Goal: Task Accomplishment & Management: Use online tool/utility

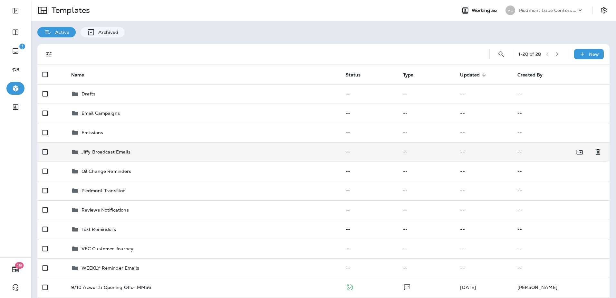
click at [89, 157] on td "Jiffy Broadcast Emails" at bounding box center [203, 151] width 274 height 19
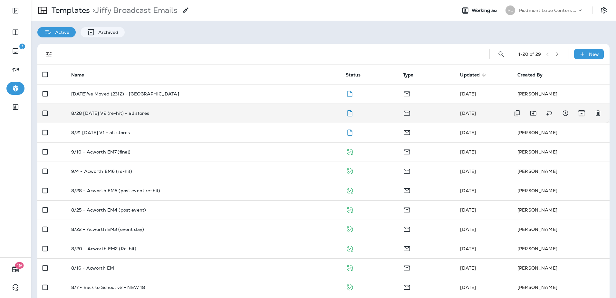
click at [119, 112] on p "8/28 [DATE] V2 (re-hit) - all stores" at bounding box center [110, 112] width 78 height 5
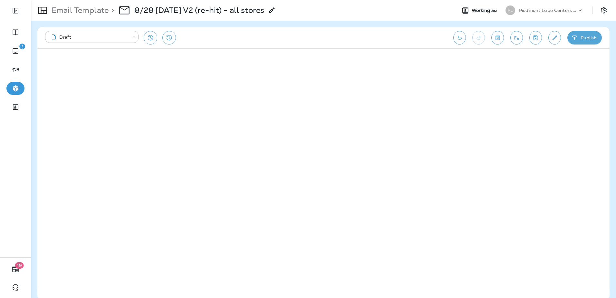
click at [91, 15] on div "Email Template > 8/28 [DATE] V2 (re-hit) - all stores" at bounding box center [153, 10] width 245 height 18
click at [91, 14] on p "Email Template" at bounding box center [79, 10] width 60 height 10
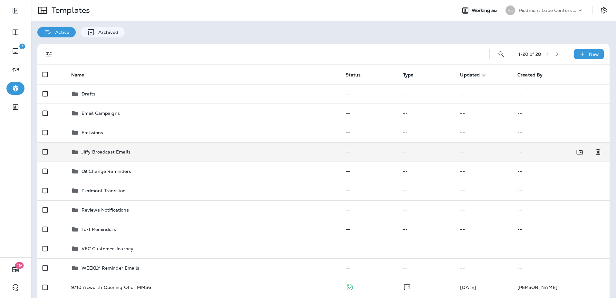
click at [103, 156] on td "Jiffy Broadcast Emails" at bounding box center [203, 151] width 274 height 19
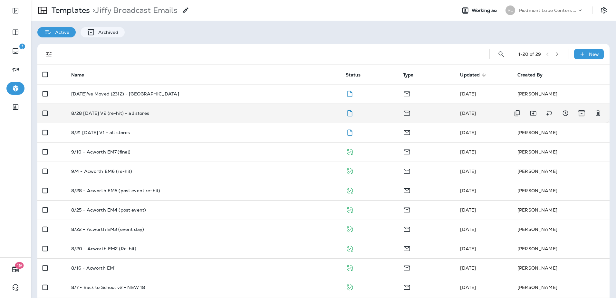
click at [131, 114] on p "8/28 [DATE] V2 (re-hit) - all stores" at bounding box center [110, 112] width 78 height 5
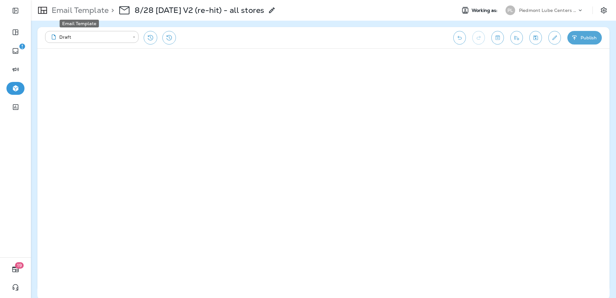
click at [91, 8] on p "Email Template" at bounding box center [79, 10] width 60 height 10
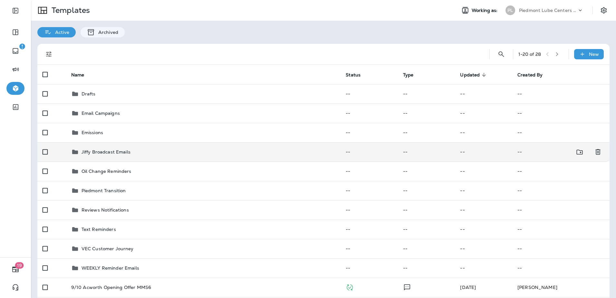
click at [111, 150] on p "Jiffy Broadcast Emails" at bounding box center [105, 151] width 49 height 5
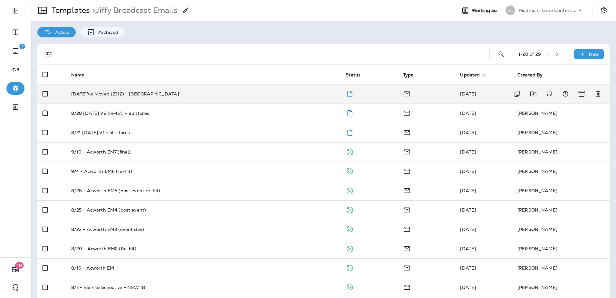
click at [133, 94] on p "[DATE]'ve Moved (2312) - [GEOGRAPHIC_DATA]" at bounding box center [125, 93] width 108 height 5
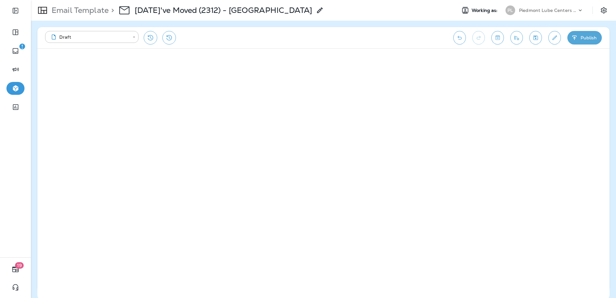
click at [74, 16] on div "Email Template > [DATE]'ve Moved (2312) - [GEOGRAPHIC_DATA]" at bounding box center [177, 10] width 293 height 18
click at [74, 13] on p "Email Template" at bounding box center [79, 10] width 60 height 10
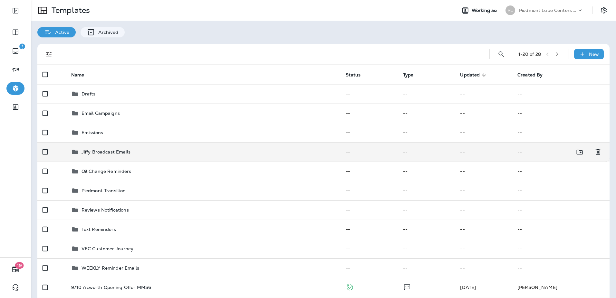
click at [111, 153] on p "Jiffy Broadcast Emails" at bounding box center [105, 151] width 49 height 5
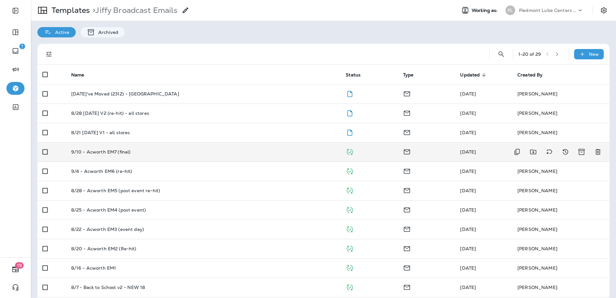
click at [116, 153] on p "9/10 - Acworth EM7 (final)" at bounding box center [101, 151] width 60 height 5
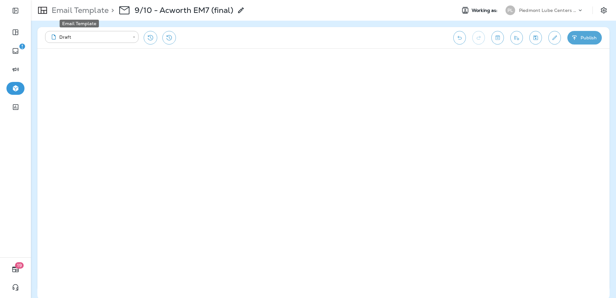
click at [94, 13] on p "Email Template" at bounding box center [79, 10] width 60 height 10
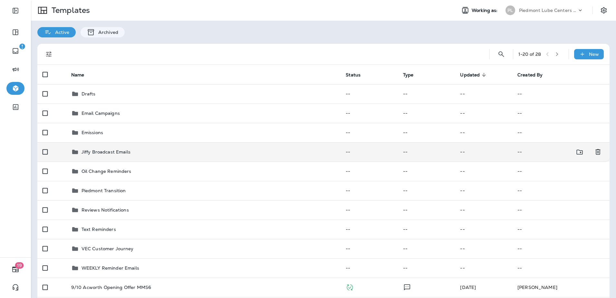
click at [106, 152] on p "Jiffy Broadcast Emails" at bounding box center [105, 151] width 49 height 5
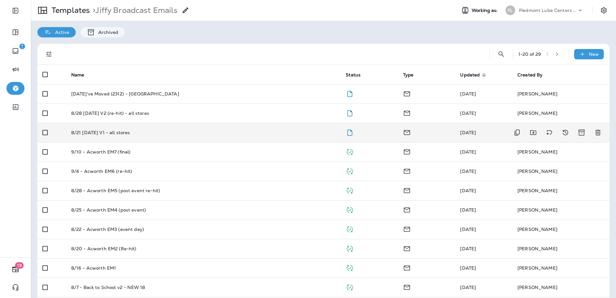
click at [125, 133] on p "8/21 [DATE] V1 - all stores" at bounding box center [100, 132] width 59 height 5
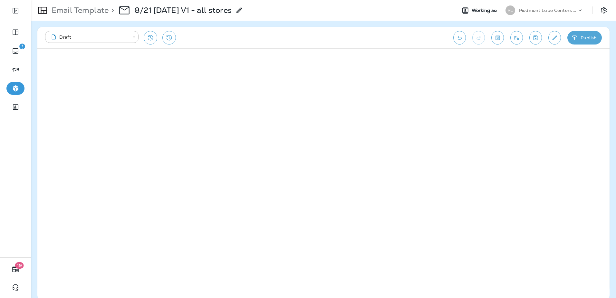
click at [69, 8] on p "Email Template" at bounding box center [79, 10] width 60 height 10
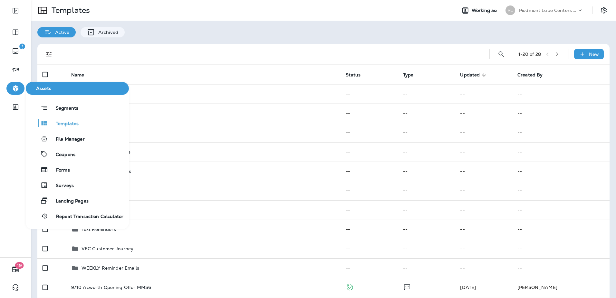
click at [19, 91] on icon "button" at bounding box center [16, 88] width 8 height 8
click at [65, 141] on span "File Manager" at bounding box center [66, 139] width 37 height 6
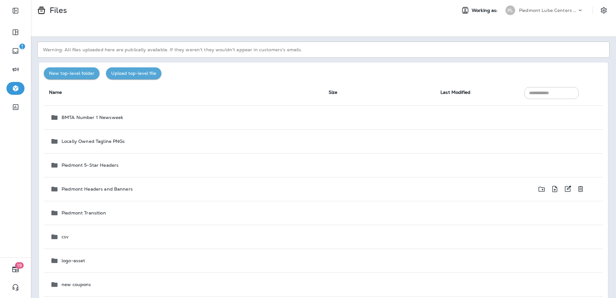
click at [119, 189] on p "Piedmont Headers and Banners" at bounding box center [96, 188] width 71 height 5
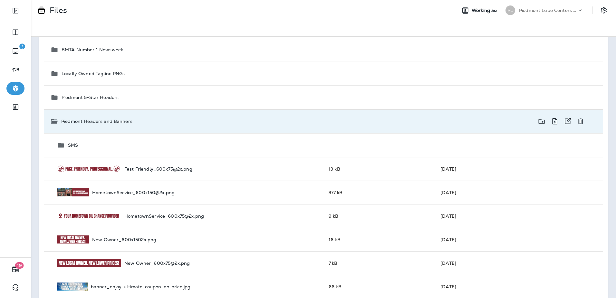
scroll to position [32, 0]
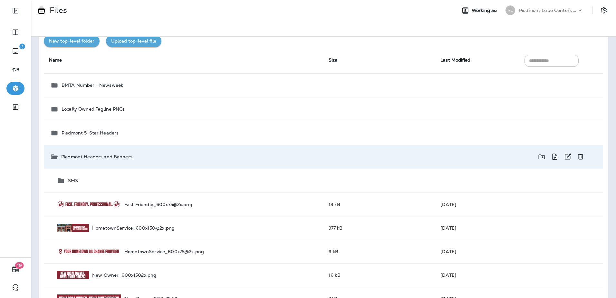
click at [124, 156] on p "Piedmont Headers and Banners" at bounding box center [96, 156] width 71 height 5
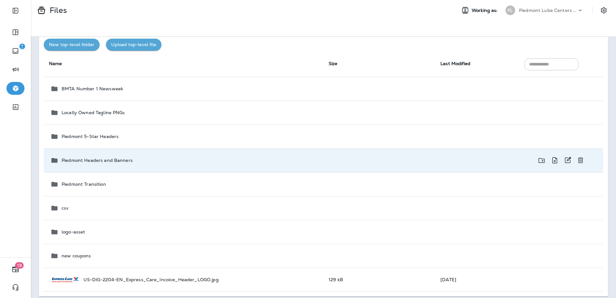
click at [113, 162] on p "Piedmont Headers and Banners" at bounding box center [96, 159] width 71 height 5
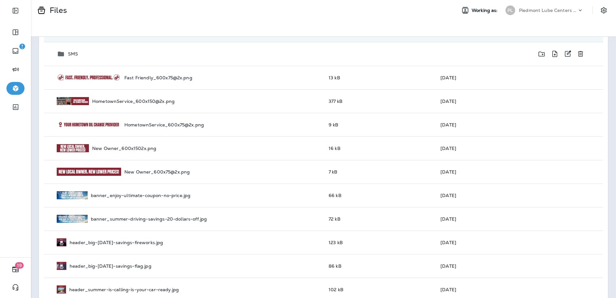
scroll to position [30, 0]
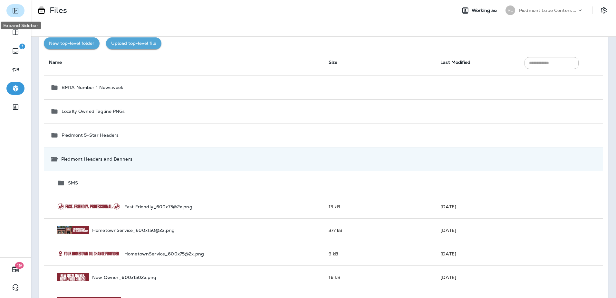
click at [18, 11] on icon "Expand Sidebar" at bounding box center [16, 11] width 8 height 8
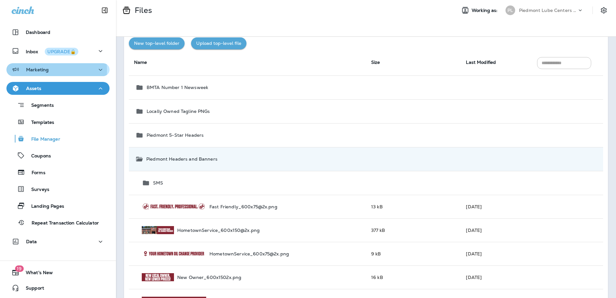
click at [37, 70] on p "Marketing" at bounding box center [37, 69] width 23 height 5
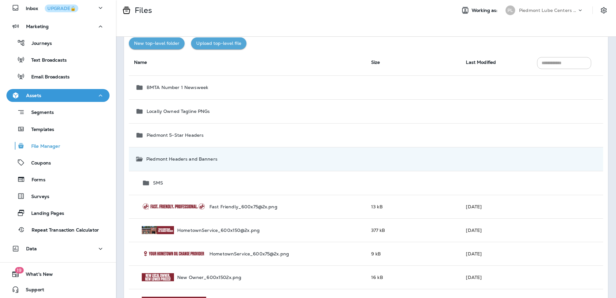
scroll to position [45, 0]
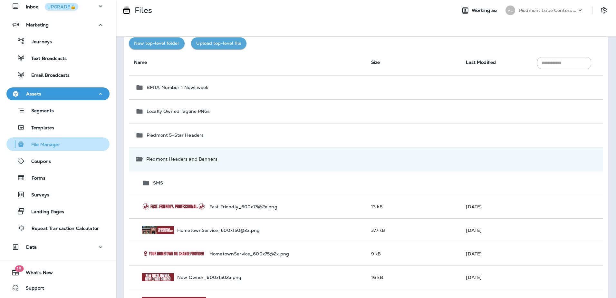
click at [45, 143] on p "File Manager" at bounding box center [42, 145] width 35 height 6
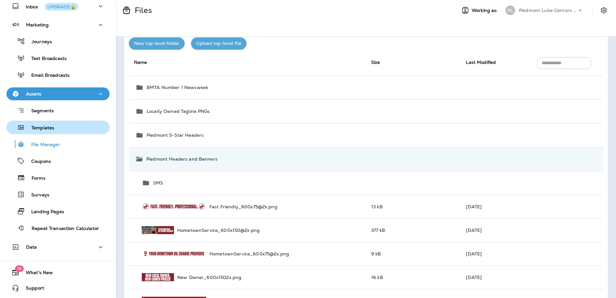
click at [52, 124] on div "Templates" at bounding box center [31, 127] width 45 height 10
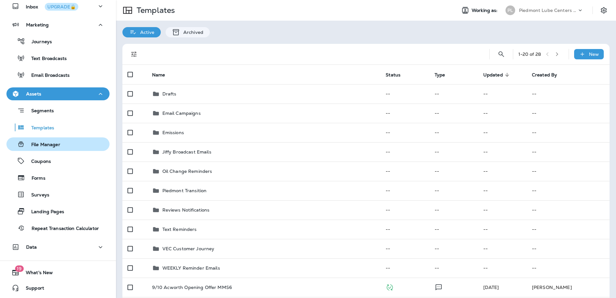
click at [42, 143] on p "File Manager" at bounding box center [42, 145] width 35 height 6
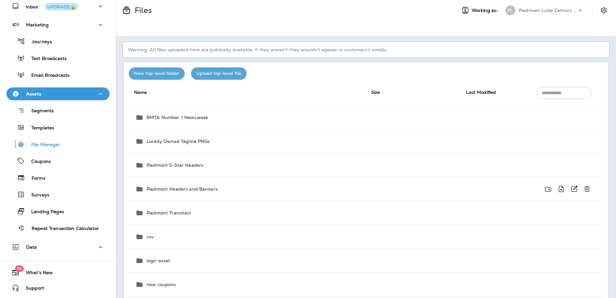
click at [183, 188] on p "Piedmont Headers and Banners" at bounding box center [181, 188] width 71 height 5
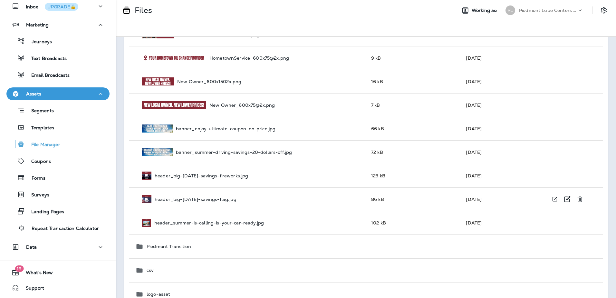
scroll to position [97, 0]
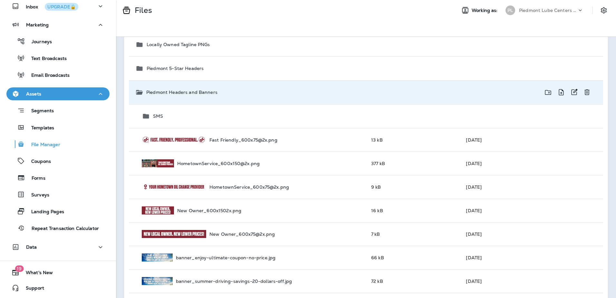
click at [164, 90] on p "Piedmont Headers and Banners" at bounding box center [181, 92] width 71 height 5
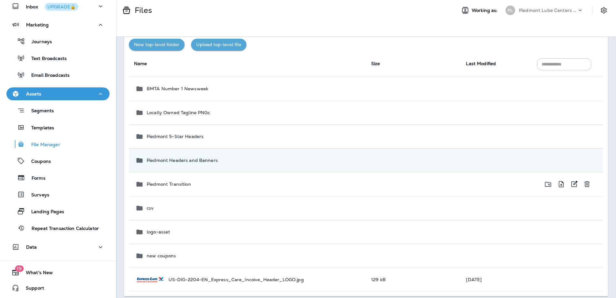
click at [167, 183] on p "Piedmont Transition" at bounding box center [168, 183] width 44 height 5
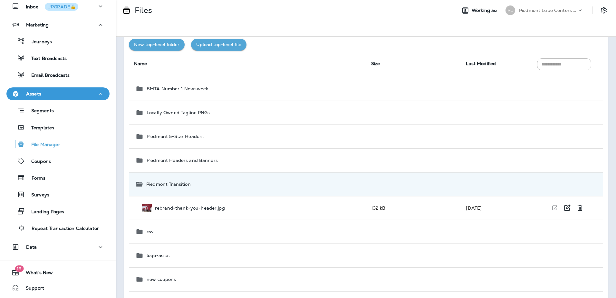
scroll to position [52, 0]
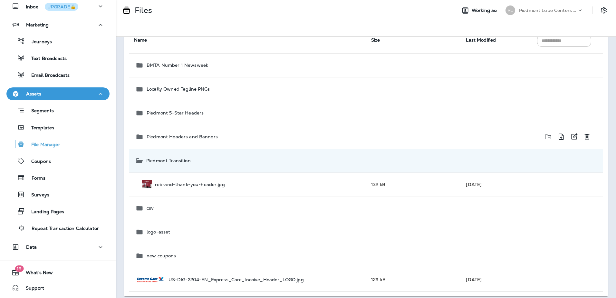
click at [170, 138] on p "Piedmont Headers and Banners" at bounding box center [181, 136] width 71 height 5
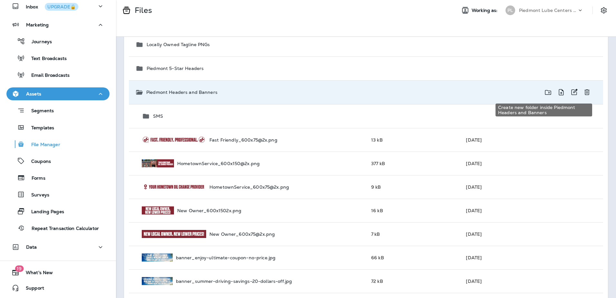
click at [545, 92] on icon "Create new folder inside Piedmont Headers and Banners" at bounding box center [548, 92] width 8 height 8
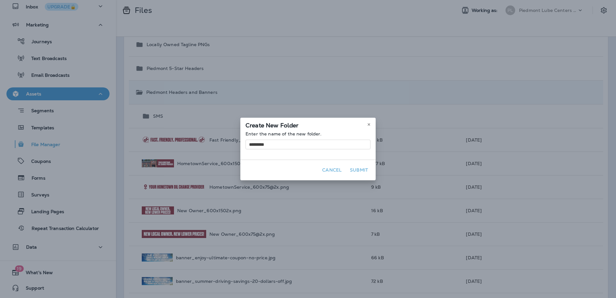
type input "*********"
click at [364, 168] on button "Submit" at bounding box center [358, 170] width 23 height 10
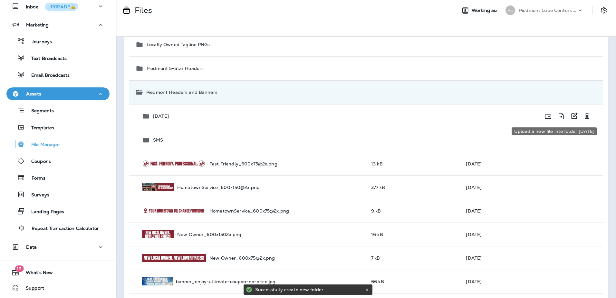
click at [559, 115] on icon "Upload a new file into folder Labor Day" at bounding box center [561, 116] width 8 height 8
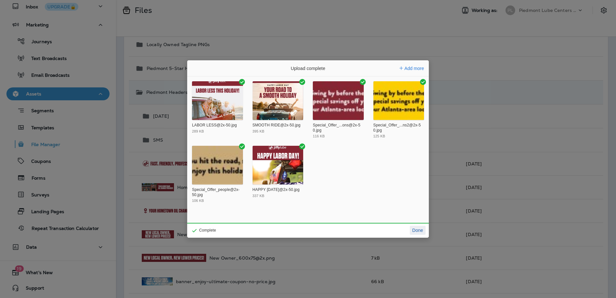
click at [418, 231] on button "Done" at bounding box center [418, 229] width 16 height 9
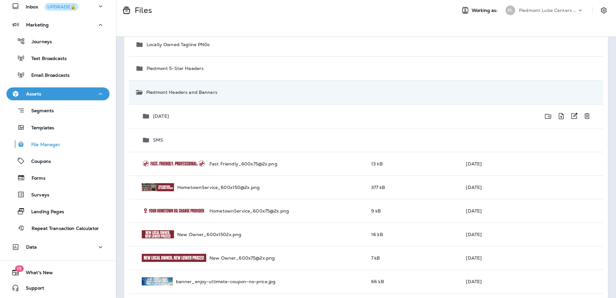
click at [211, 117] on div "[DATE]" at bounding box center [251, 116] width 219 height 8
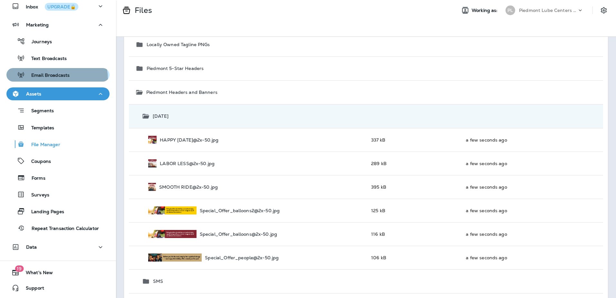
click at [46, 80] on button "Email Broadcasts" at bounding box center [57, 75] width 103 height 14
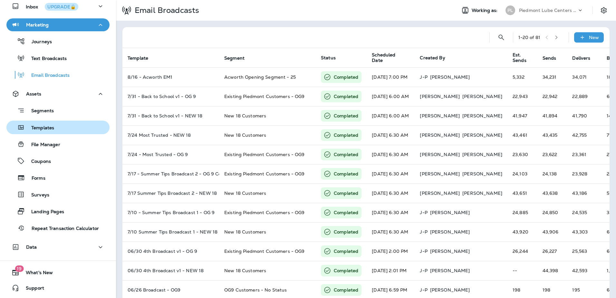
click at [40, 131] on p "Templates" at bounding box center [39, 128] width 29 height 6
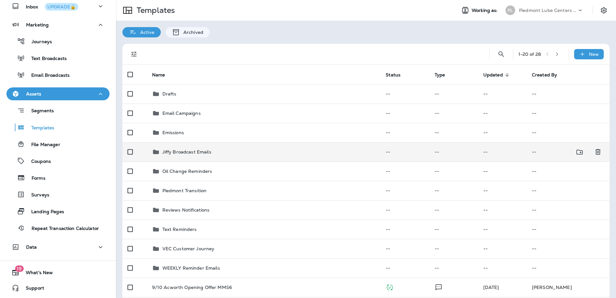
click at [180, 152] on p "Jiffy Broadcast Emails" at bounding box center [186, 151] width 49 height 5
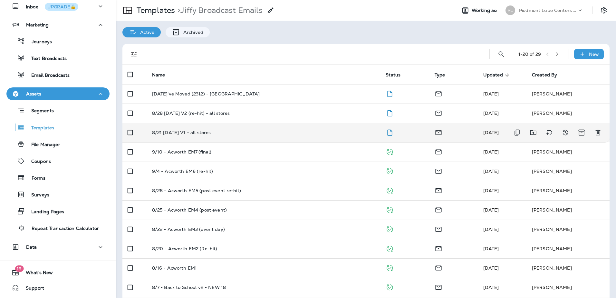
click at [198, 133] on p "8/21 [DATE] V1 - all stores" at bounding box center [181, 132] width 59 height 5
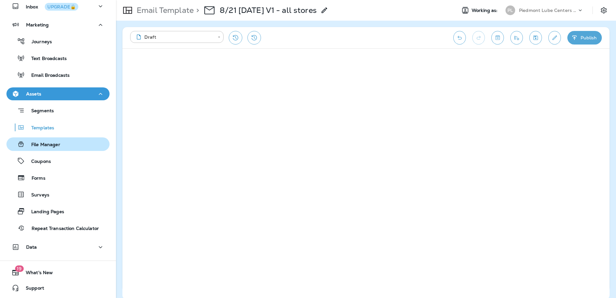
click at [57, 144] on p "File Manager" at bounding box center [42, 145] width 35 height 6
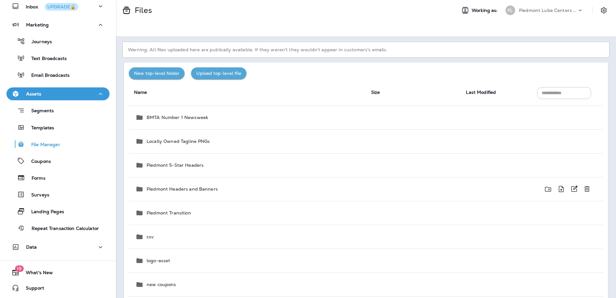
click at [193, 189] on p "Piedmont Headers and Banners" at bounding box center [181, 188] width 71 height 5
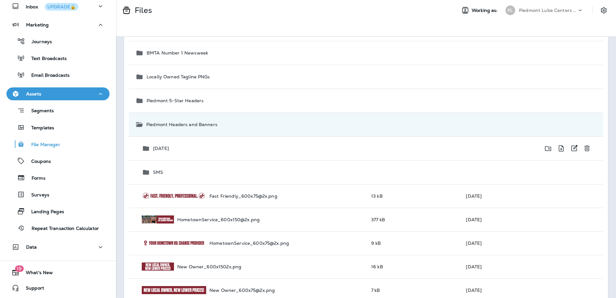
scroll to position [32, 0]
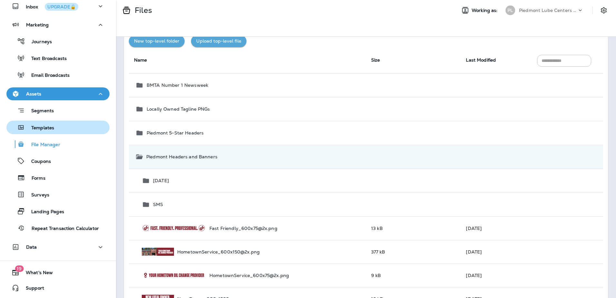
click at [45, 125] on p "Templates" at bounding box center [39, 128] width 29 height 6
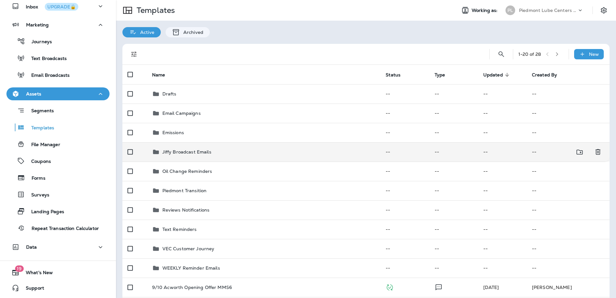
click at [200, 153] on p "Jiffy Broadcast Emails" at bounding box center [186, 151] width 49 height 5
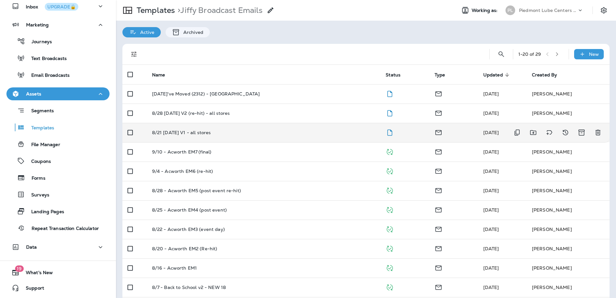
click at [191, 134] on p "8/21 [DATE] V1 - all stores" at bounding box center [181, 132] width 59 height 5
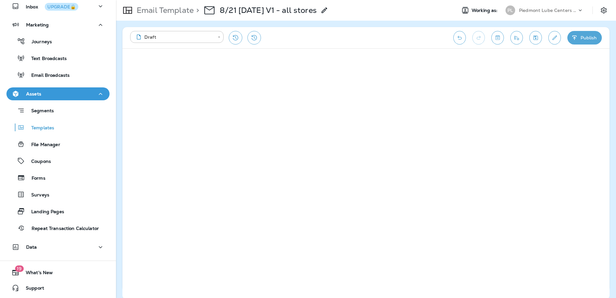
click at [536, 40] on icon "Save" at bounding box center [535, 37] width 5 height 5
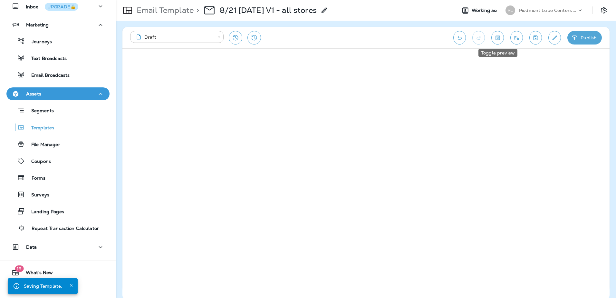
click at [497, 38] on icon "Toggle preview" at bounding box center [497, 37] width 7 height 6
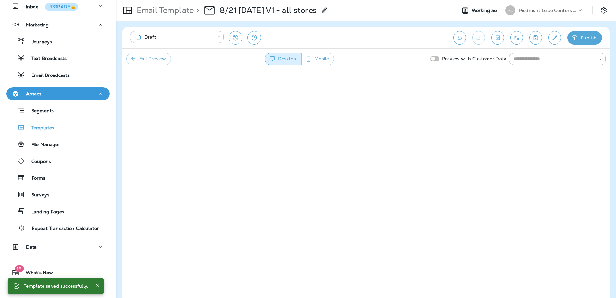
click at [309, 63] on button "Mobile" at bounding box center [317, 58] width 33 height 13
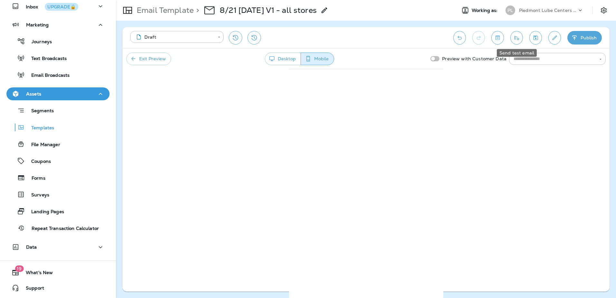
click at [518, 40] on icon "Send test email" at bounding box center [516, 38] width 5 height 4
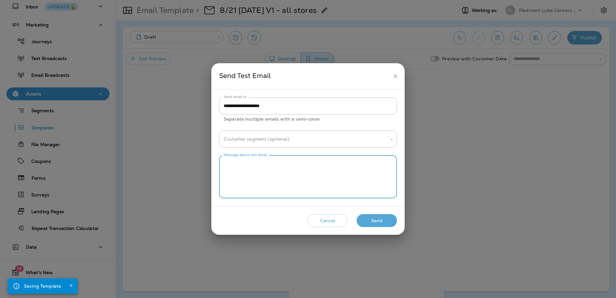
click at [304, 160] on textarea "Message above test email" at bounding box center [307, 176] width 169 height 32
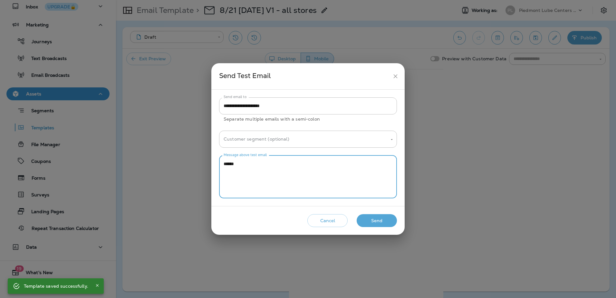
drag, startPoint x: 273, startPoint y: 165, endPoint x: 219, endPoint y: 165, distance: 54.7
click at [219, 165] on div "**********" at bounding box center [307, 148] width 193 height 116
type textarea "******"
click at [391, 220] on button "Send" at bounding box center [376, 220] width 40 height 13
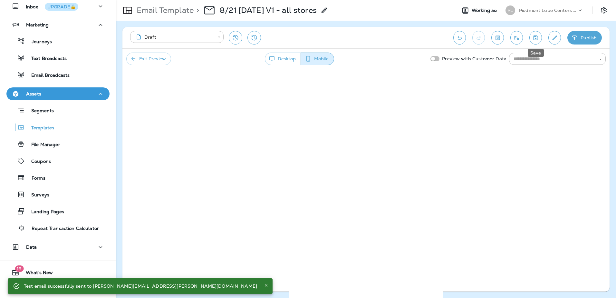
click at [536, 38] on icon "Save" at bounding box center [535, 37] width 7 height 6
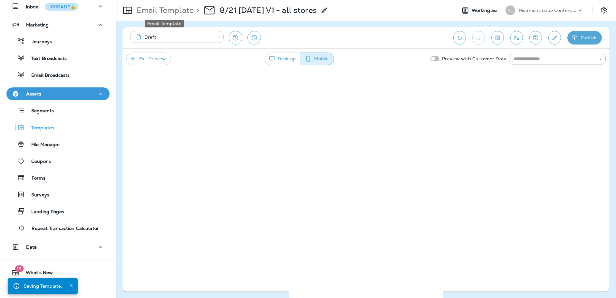
click at [185, 13] on p "Email Template" at bounding box center [164, 10] width 60 height 10
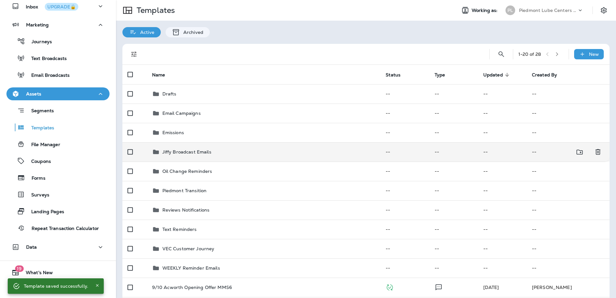
click at [181, 154] on p "Jiffy Broadcast Emails" at bounding box center [186, 151] width 49 height 5
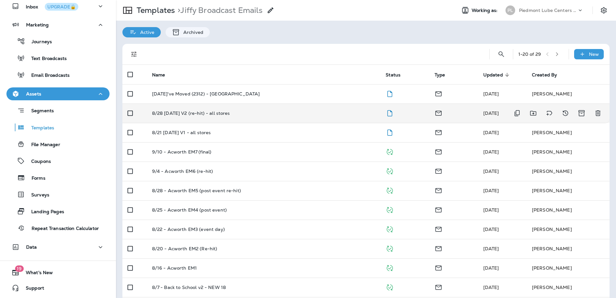
click at [203, 112] on p "8/28 [DATE] V2 (re-hit) - all stores" at bounding box center [191, 112] width 78 height 5
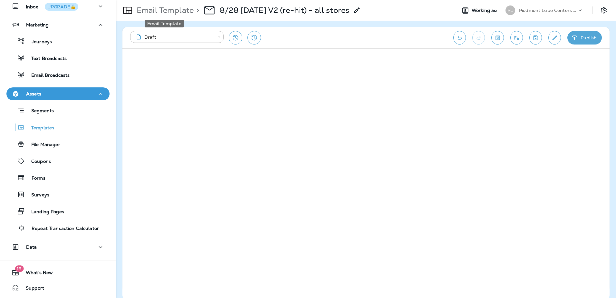
click at [175, 13] on p "Email Template" at bounding box center [164, 10] width 60 height 10
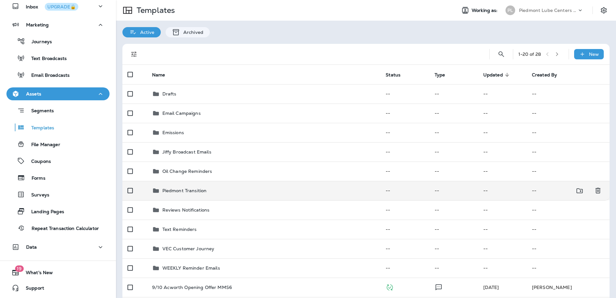
click at [194, 187] on div "Piedmont Transition" at bounding box center [184, 190] width 44 height 8
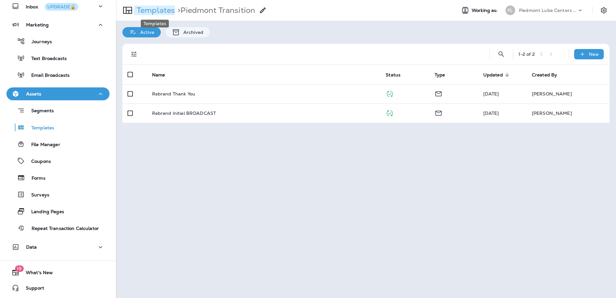
click at [150, 12] on p "Templates" at bounding box center [154, 10] width 41 height 10
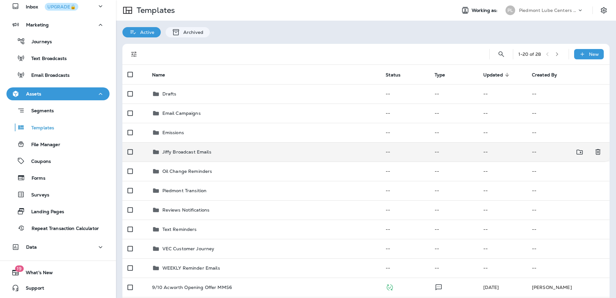
click at [175, 153] on p "Jiffy Broadcast Emails" at bounding box center [186, 151] width 49 height 5
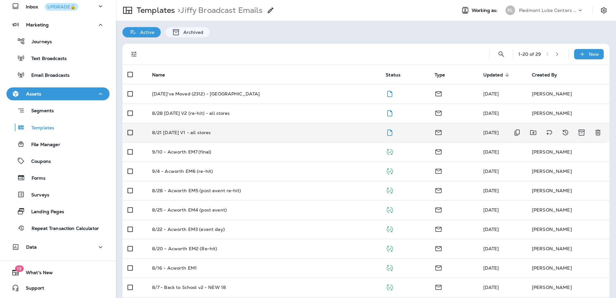
click at [160, 136] on td "8/21 [DATE] V1 - all stores" at bounding box center [264, 132] width 234 height 19
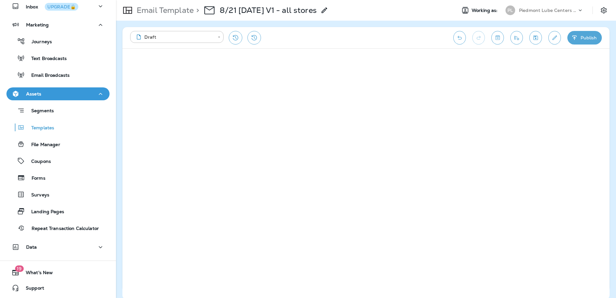
click at [533, 40] on icon "Save" at bounding box center [535, 37] width 7 height 6
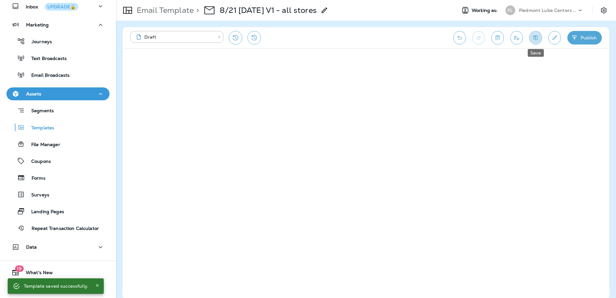
click at [537, 39] on icon "Save" at bounding box center [535, 37] width 7 height 6
click at [177, 14] on p "Email Template" at bounding box center [164, 10] width 60 height 10
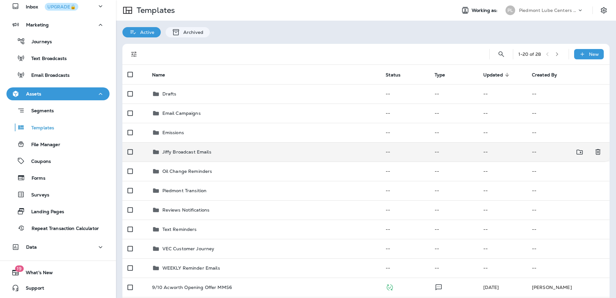
click at [187, 153] on p "Jiffy Broadcast Emails" at bounding box center [186, 151] width 49 height 5
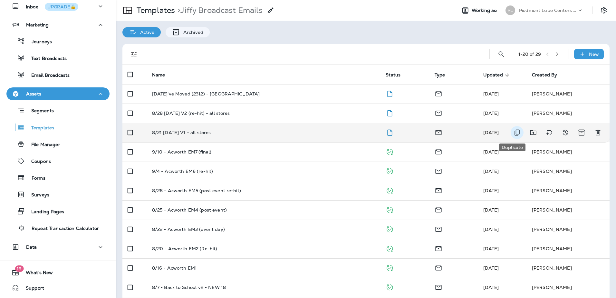
click at [514, 130] on icon "Duplicate" at bounding box center [516, 132] width 5 height 6
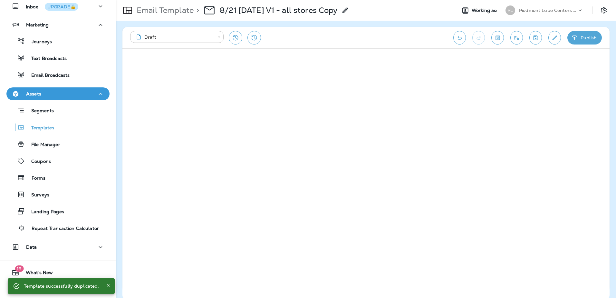
click at [349, 10] on icon at bounding box center [345, 10] width 8 height 8
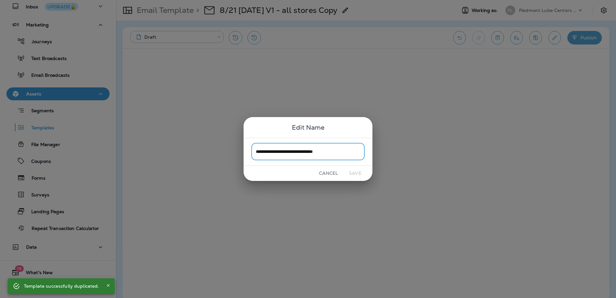
click at [265, 152] on input "**********" at bounding box center [307, 151] width 113 height 17
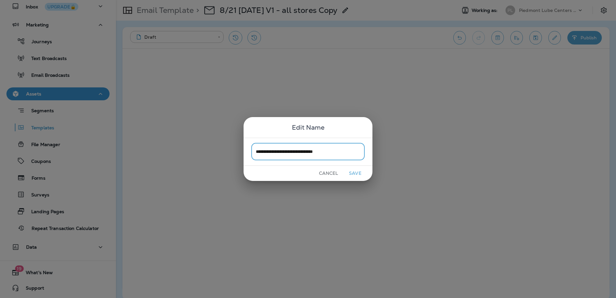
click at [301, 150] on input "**********" at bounding box center [307, 151] width 113 height 17
click at [305, 150] on input "**********" at bounding box center [307, 151] width 113 height 17
drag, startPoint x: 326, startPoint y: 150, endPoint x: 357, endPoint y: 151, distance: 30.9
click at [357, 151] on input "**********" at bounding box center [307, 151] width 113 height 17
type input "**********"
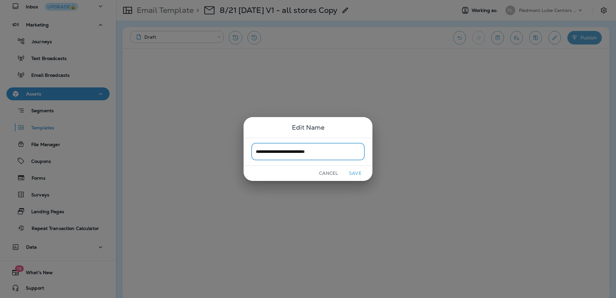
click at [354, 172] on button "Save" at bounding box center [355, 173] width 24 height 10
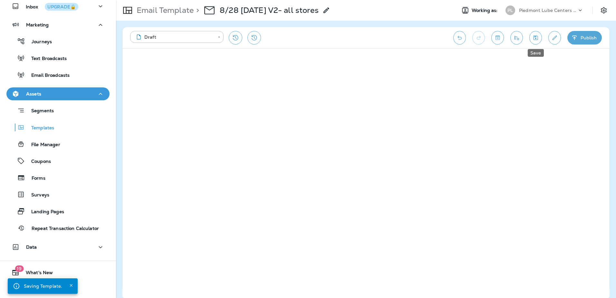
click at [534, 36] on icon "Save" at bounding box center [535, 37] width 7 height 6
click at [551, 37] on icon "Edit details" at bounding box center [554, 37] width 7 height 6
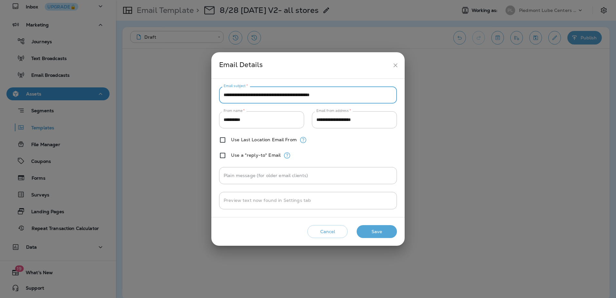
drag, startPoint x: 288, startPoint y: 93, endPoint x: 222, endPoint y: 94, distance: 66.7
click at [222, 94] on input "**********" at bounding box center [308, 94] width 178 height 17
drag, startPoint x: 257, startPoint y: 96, endPoint x: 293, endPoint y: 95, distance: 36.1
click at [293, 95] on input "**********" at bounding box center [308, 94] width 178 height 17
type input "**********"
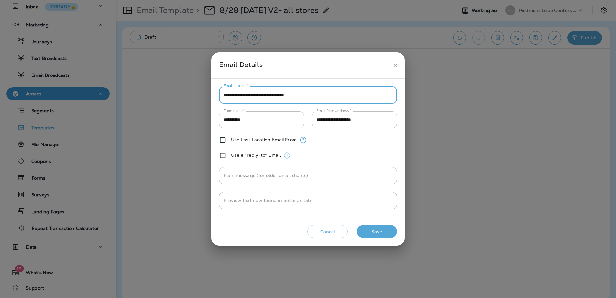
click at [371, 233] on button "Save" at bounding box center [376, 231] width 40 height 13
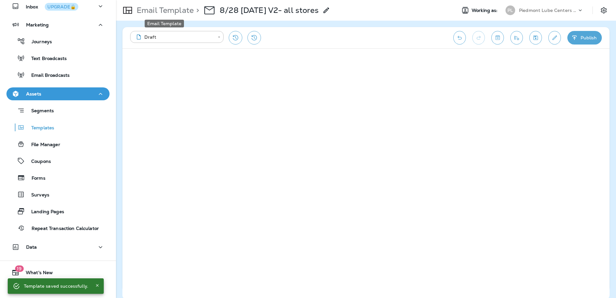
click at [181, 9] on p "Email Template" at bounding box center [164, 10] width 60 height 10
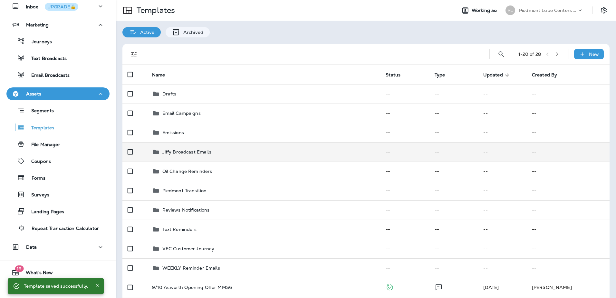
click at [188, 153] on p "Jiffy Broadcast Emails" at bounding box center [186, 151] width 49 height 5
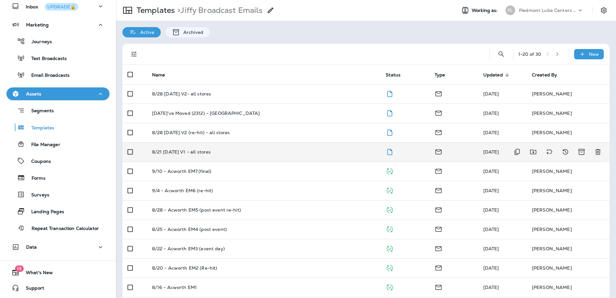
click at [174, 149] on p "8/21 [DATE] V1 - all stores" at bounding box center [181, 151] width 59 height 5
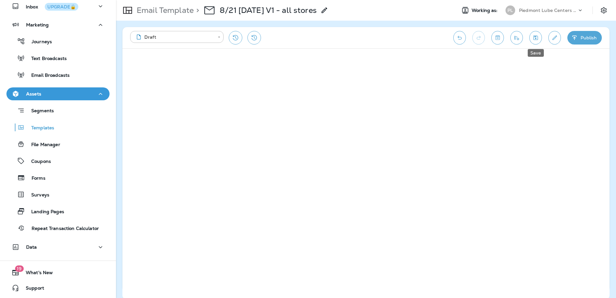
click at [532, 39] on icon "Save" at bounding box center [535, 37] width 7 height 6
click at [536, 38] on icon "Save" at bounding box center [535, 37] width 7 height 6
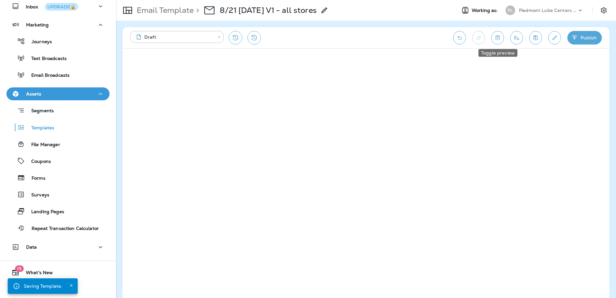
click at [500, 37] on icon "Toggle preview" at bounding box center [497, 37] width 7 height 6
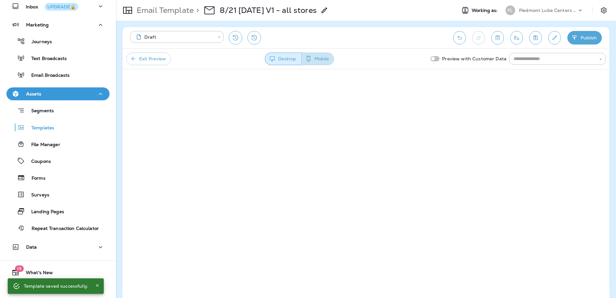
click at [317, 58] on button "Mobile" at bounding box center [317, 58] width 33 height 13
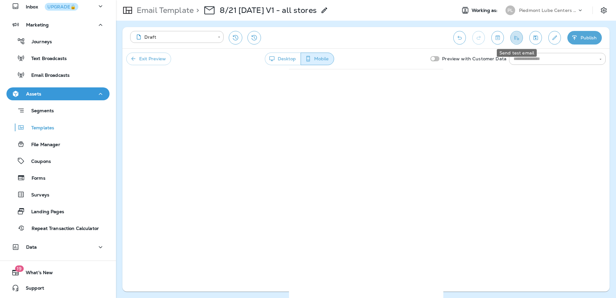
click at [518, 39] on icon "Send test email" at bounding box center [516, 37] width 7 height 6
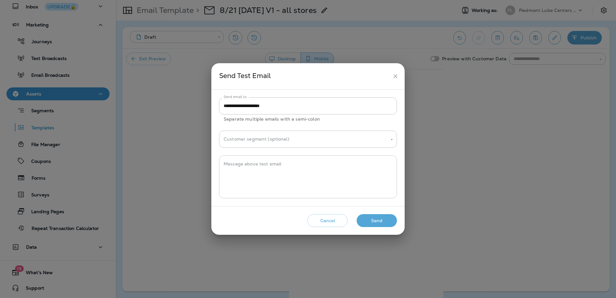
click at [261, 166] on textarea "Message above test email" at bounding box center [307, 176] width 169 height 32
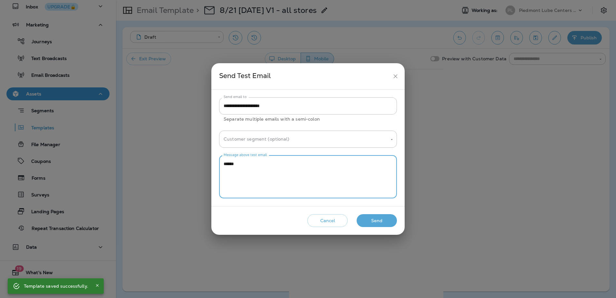
type textarea "******"
click at [371, 219] on button "Send" at bounding box center [376, 220] width 40 height 13
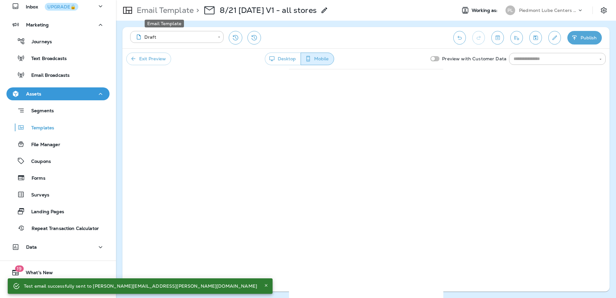
click at [168, 8] on p "Email Template" at bounding box center [164, 10] width 60 height 10
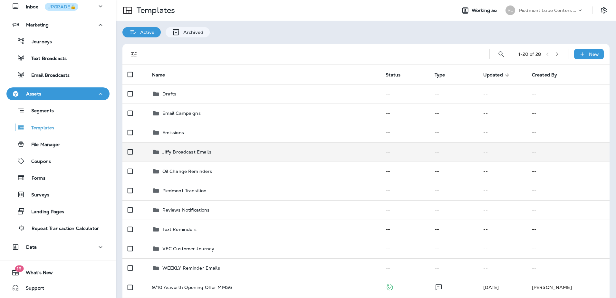
click at [194, 154] on p "Jiffy Broadcast Emails" at bounding box center [186, 151] width 49 height 5
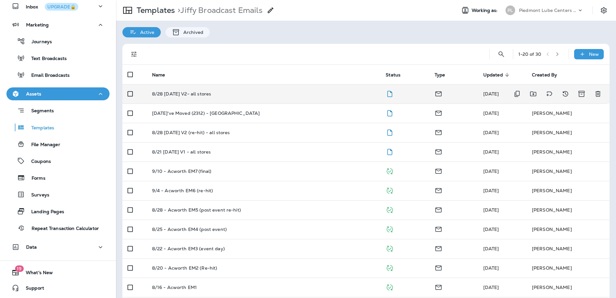
click at [184, 95] on p "8/28 [DATE] V2- all stores" at bounding box center [181, 93] width 59 height 5
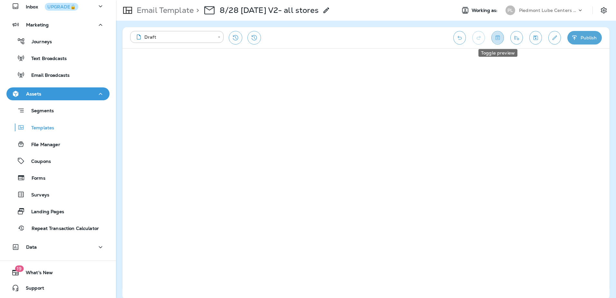
click at [498, 38] on icon "Toggle preview" at bounding box center [497, 37] width 7 height 6
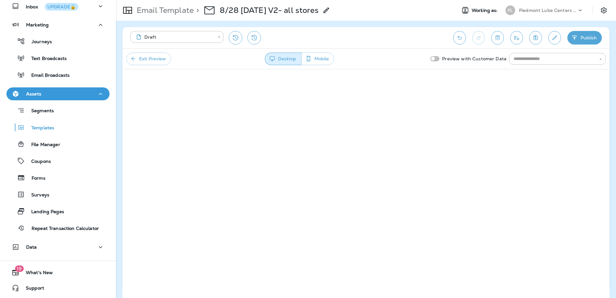
click at [334, 58] on button "Mobile" at bounding box center [317, 58] width 33 height 13
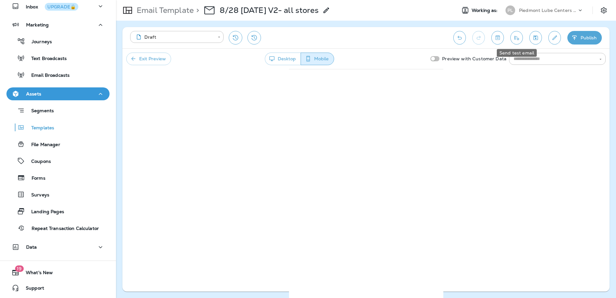
click at [518, 39] on icon "Send test email" at bounding box center [516, 38] width 5 height 4
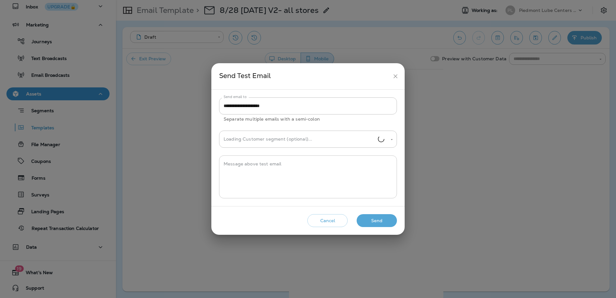
click at [271, 167] on textarea "Message above test email" at bounding box center [307, 176] width 169 height 32
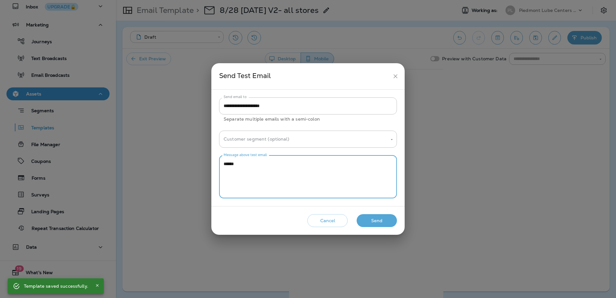
type textarea "******"
click at [369, 222] on button "Send" at bounding box center [376, 220] width 40 height 13
